Goal: Information Seeking & Learning: Get advice/opinions

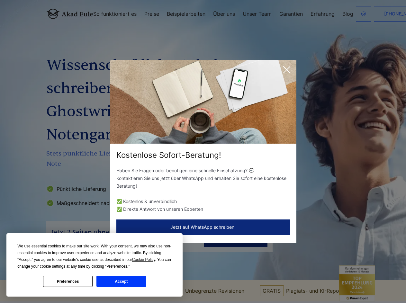
click at [203, 151] on div "Kostenlose Sofort-Beratung!" at bounding box center [203, 155] width 186 height 10
click at [144, 259] on span "Cookie Policy" at bounding box center [143, 259] width 23 height 4
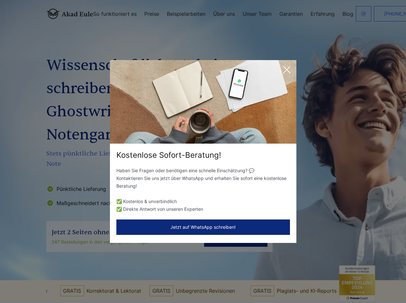
click at [124, 266] on div "Kostenlose Sofort-Beratung! Haben Sie Fragen oder benötigen eine schnelle Einsc…" at bounding box center [203, 151] width 406 height 303
click at [68, 281] on div "Kostenlose Sofort-Beratung! Haben Sie Fragen oder benötigen eine schnelle Einsc…" at bounding box center [203, 151] width 406 height 303
click at [121, 281] on div "Kostenlose Sofort-Beratung! Haben Sie Fragen oder benötigen eine schnelle Einsc…" at bounding box center [203, 151] width 406 height 303
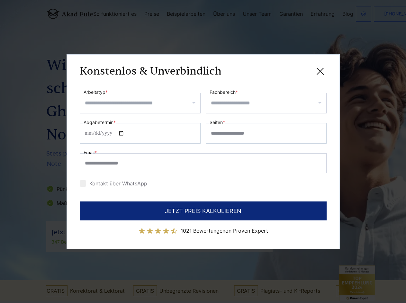
click at [286, 70] on div "Konstenlos & Unverbindlich" at bounding box center [203, 71] width 247 height 8
click at [203, 227] on span "1021 Bewertungen" at bounding box center [202, 230] width 45 height 6
